Goal: Task Accomplishment & Management: Manage account settings

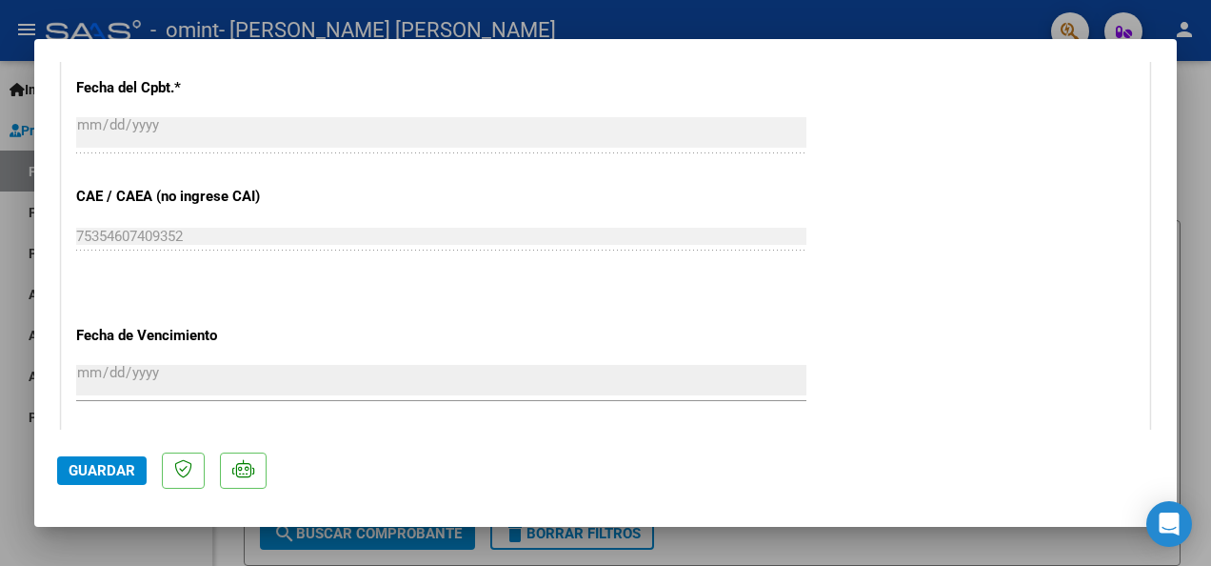
scroll to position [1044, 0]
type input "$ 0,00"
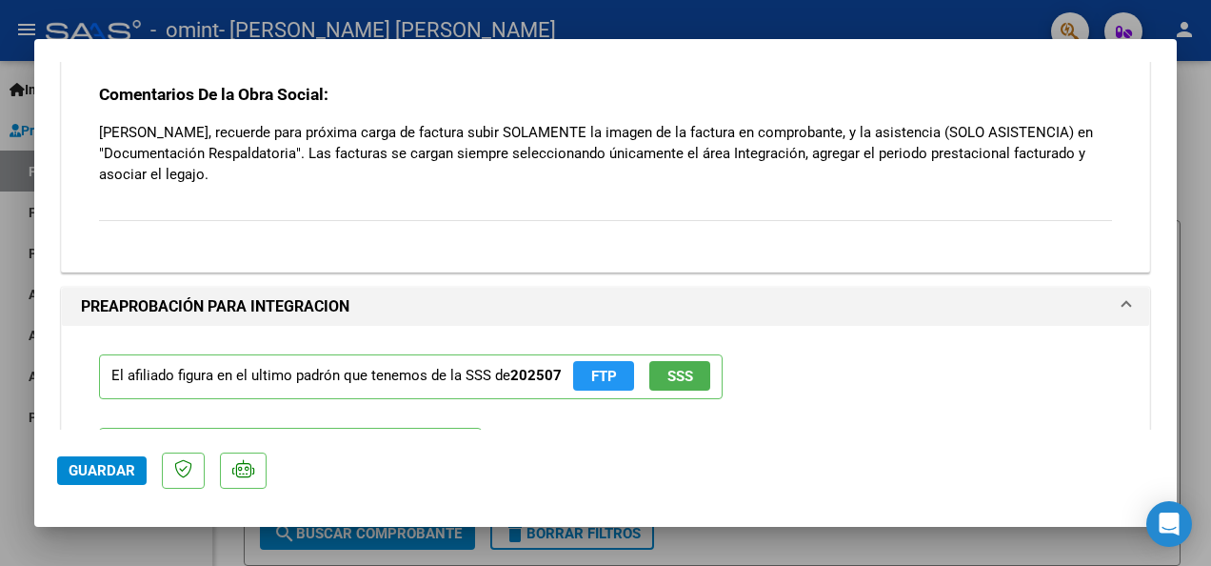
scroll to position [1810, 0]
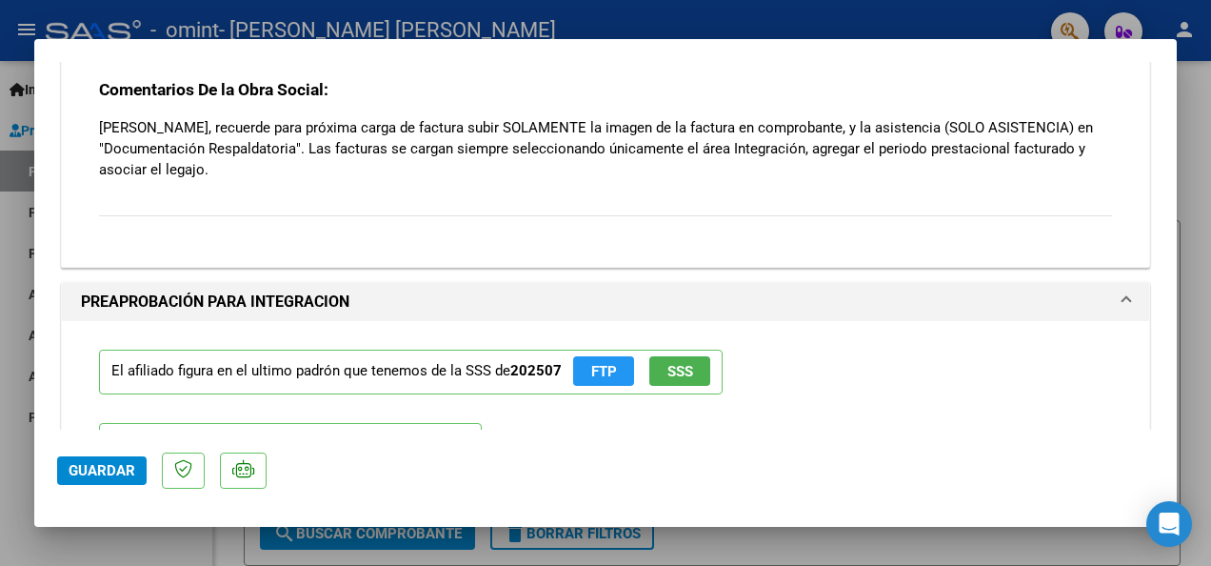
click at [400, 251] on div "Comentarios del Prestador / Gerenciador: Comentarios De la Obra Social: Estimad…" at bounding box center [606, 80] width 1042 height 343
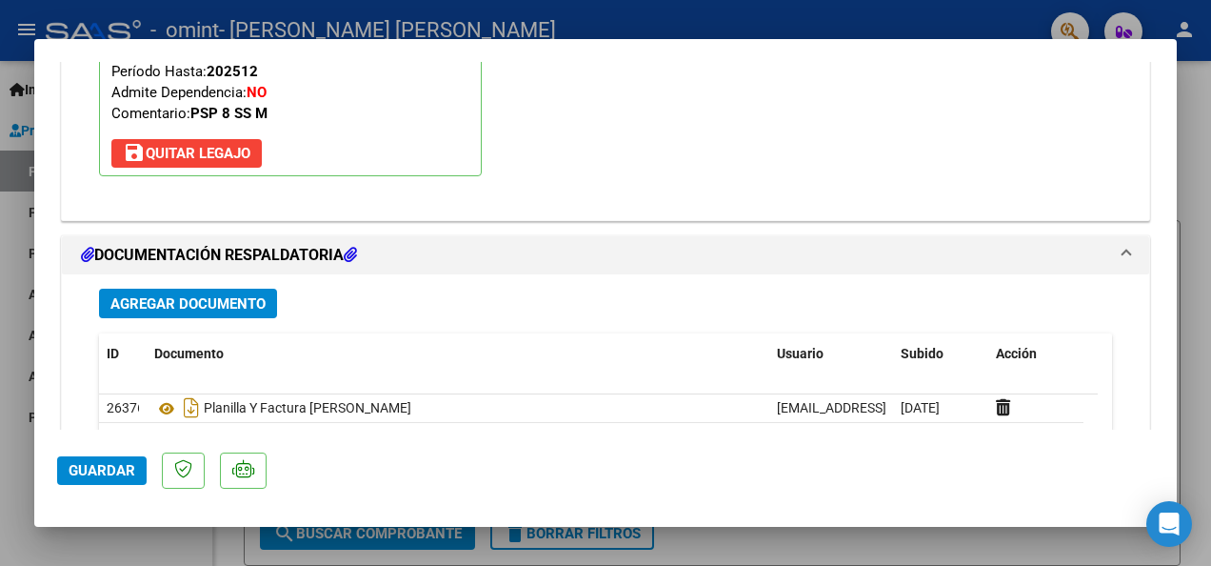
scroll to position [2187, 0]
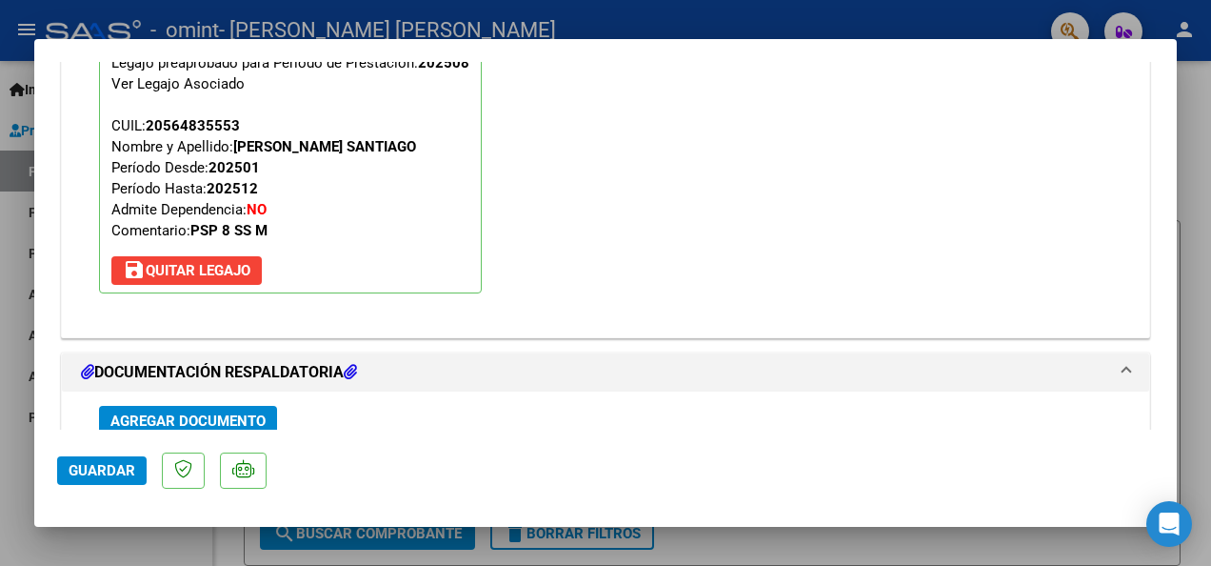
click at [601, 30] on div at bounding box center [605, 283] width 1211 height 566
type input "$ 0,00"
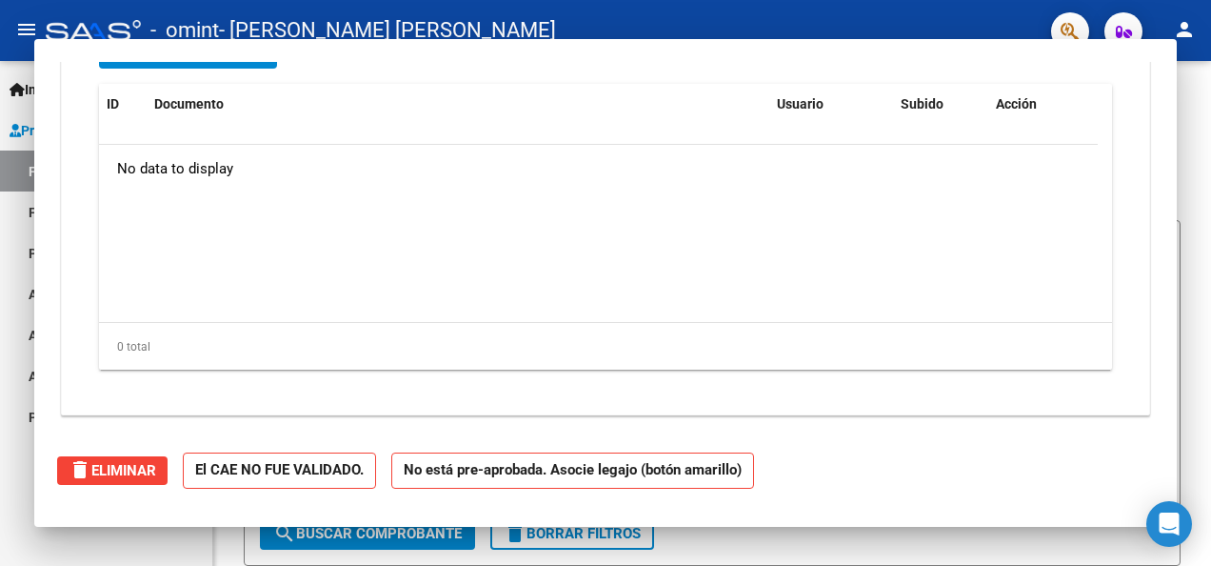
scroll to position [0, 0]
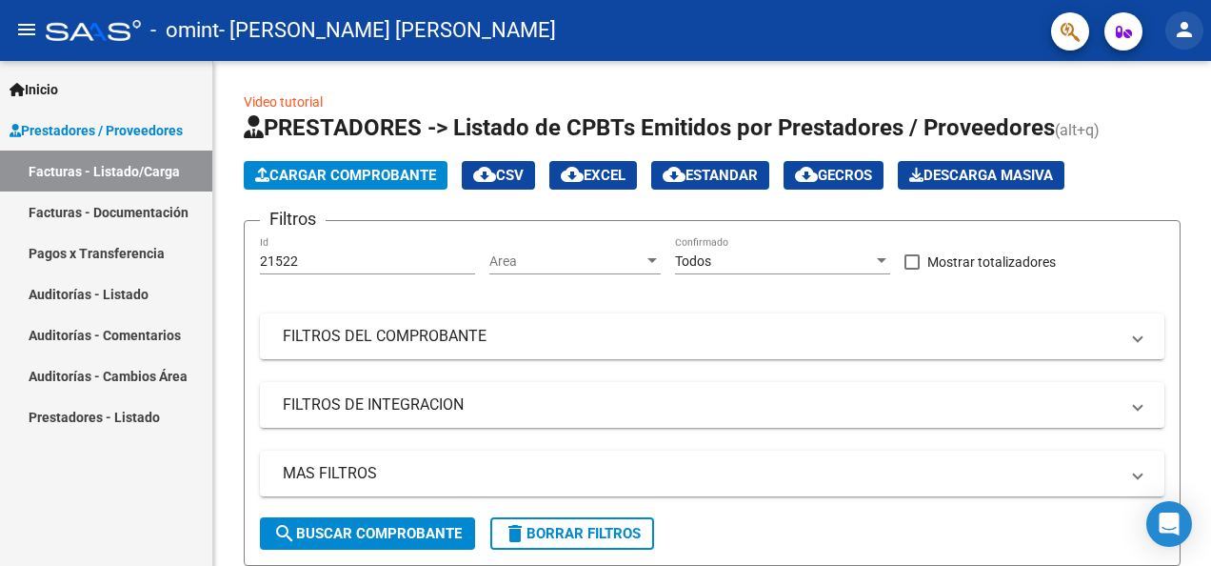
click at [1191, 36] on mat-icon "person" at bounding box center [1184, 29] width 23 height 23
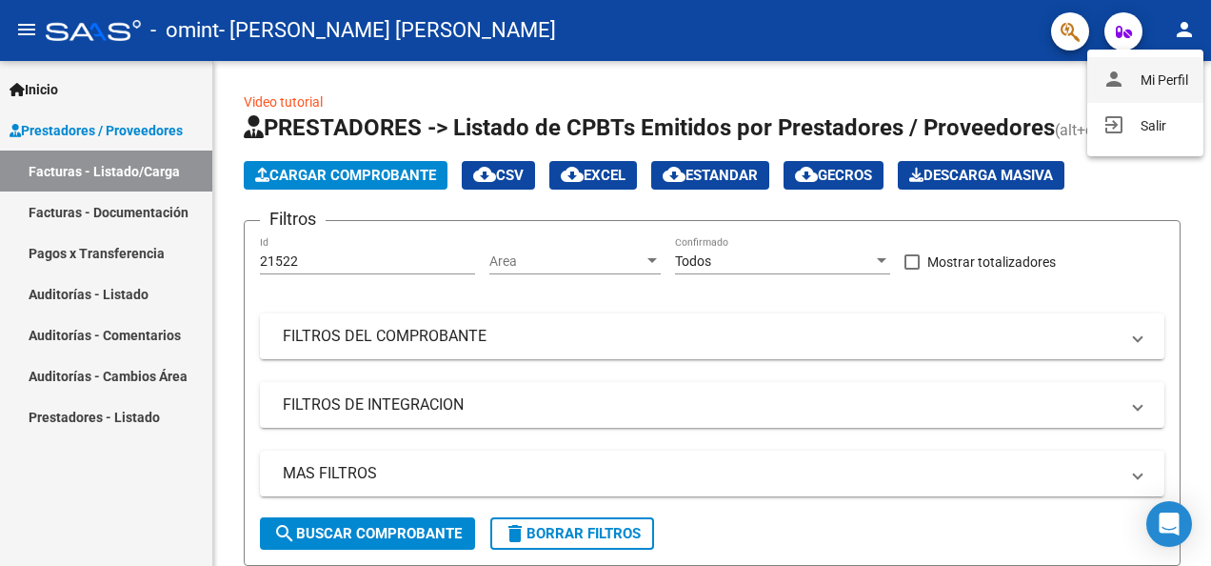
click at [1177, 84] on button "person Mi Perfil" at bounding box center [1146, 80] width 116 height 46
